Goal: Information Seeking & Learning: Learn about a topic

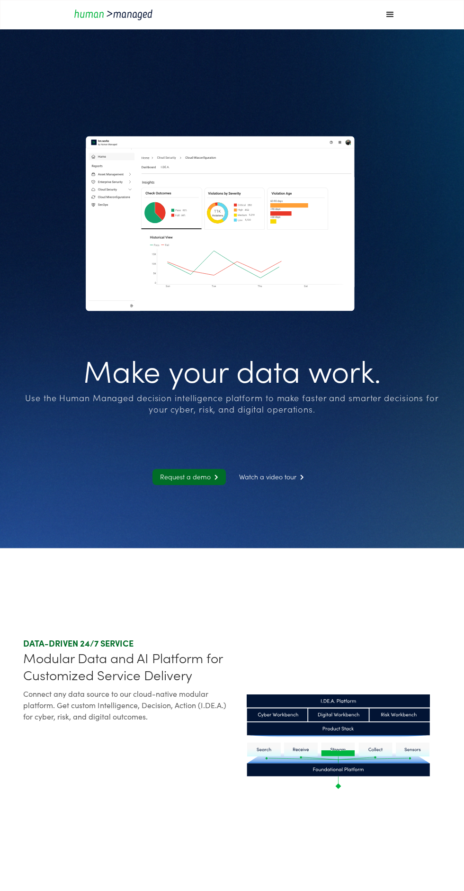
click at [386, 22] on div "menu" at bounding box center [390, 14] width 28 height 28
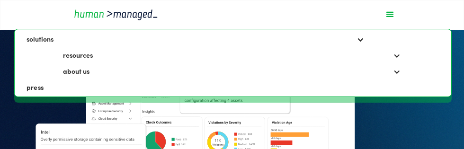
click at [367, 35] on div "solutions" at bounding box center [196, 39] width 345 height 16
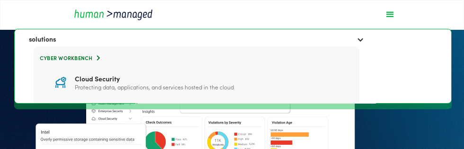
click at [389, 16] on div "menu" at bounding box center [389, 14] width 11 height 11
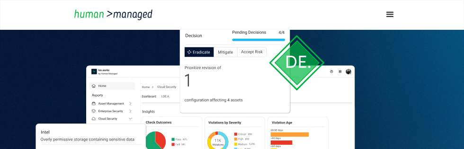
click at [388, 15] on div "menu" at bounding box center [389, 14] width 11 height 11
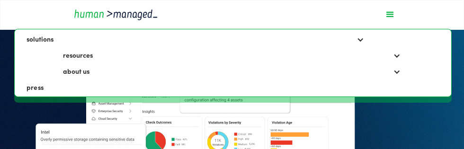
click at [361, 46] on div "solutions" at bounding box center [196, 39] width 345 height 16
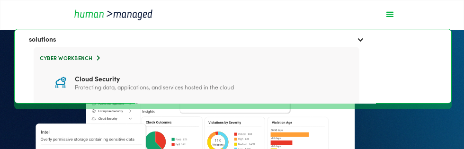
click at [81, 82] on div "Cloud Security" at bounding box center [154, 78] width 159 height 9
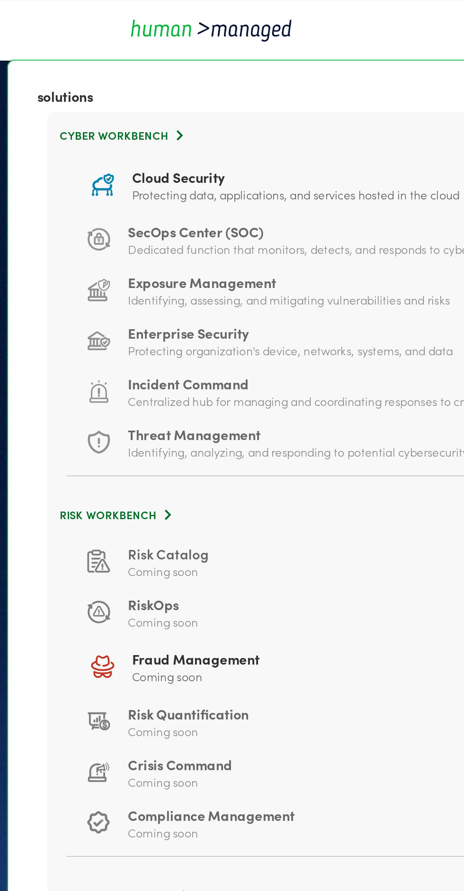
scroll to position [130, 0]
